Goal: Check status: Check status

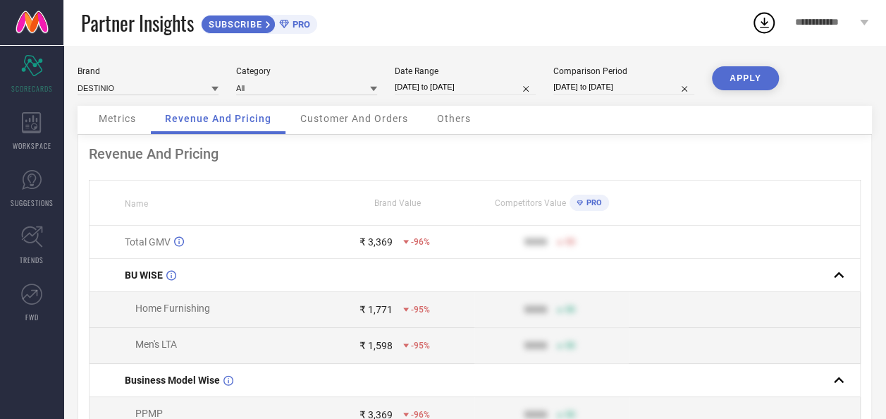
click at [445, 87] on input "[DATE] to [DATE]" at bounding box center [465, 87] width 141 height 15
select select "7"
select select "2025"
select select "8"
select select "2025"
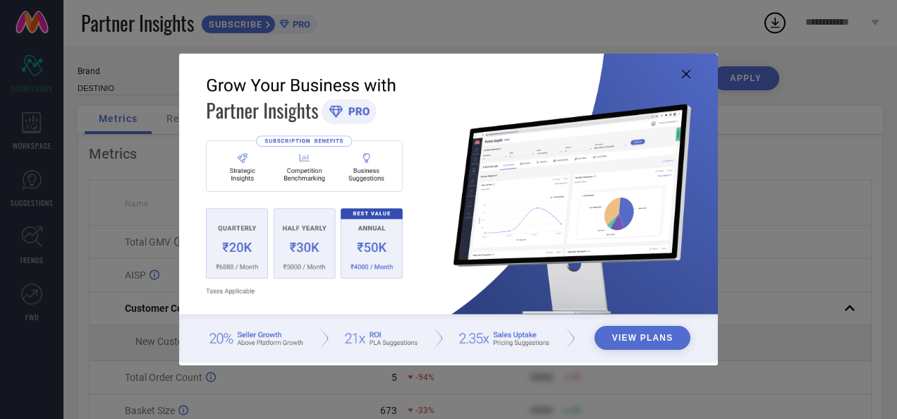
click at [80, 174] on div "View Plans" at bounding box center [448, 209] width 897 height 419
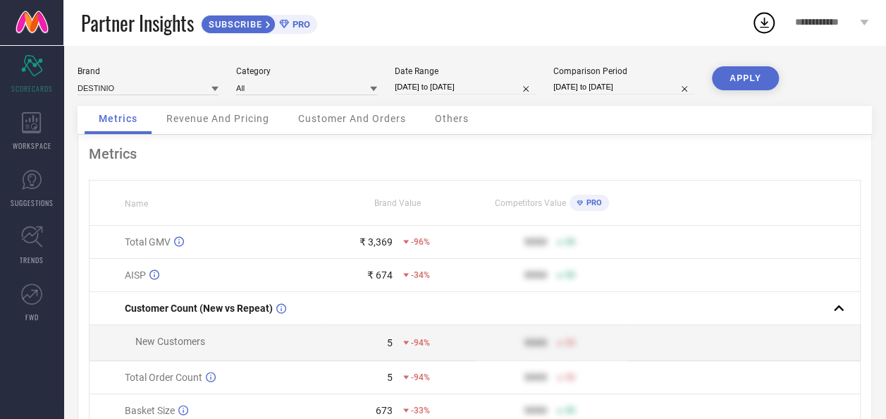
select select "7"
select select "2025"
select select "8"
select select "2025"
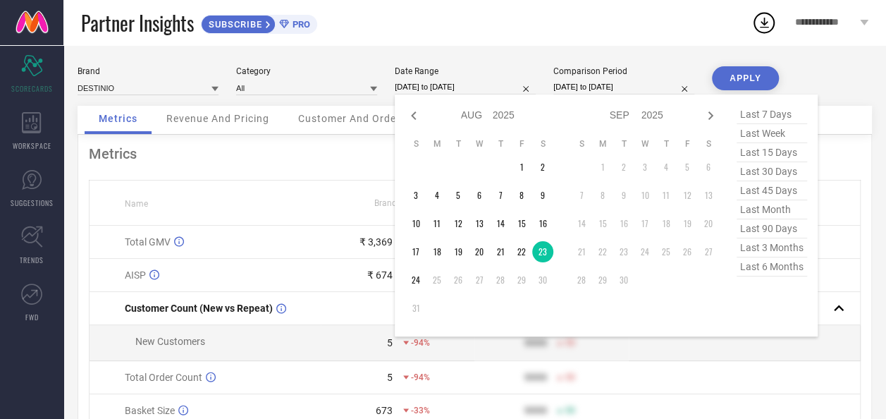
click at [452, 92] on input "[DATE] to [DATE]" at bounding box center [465, 87] width 141 height 15
click at [407, 282] on td "24" at bounding box center [415, 279] width 21 height 21
type input "24-08-2025 to 24-08-2025"
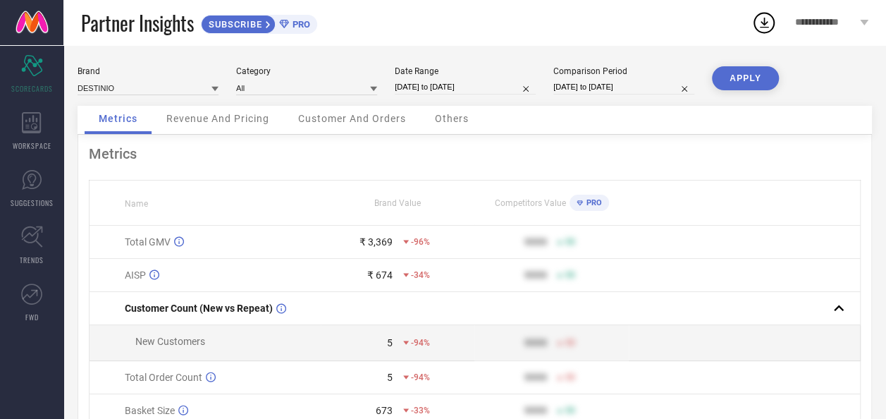
click at [765, 80] on button "APPLY" at bounding box center [745, 78] width 67 height 24
